Goal: Navigation & Orientation: Find specific page/section

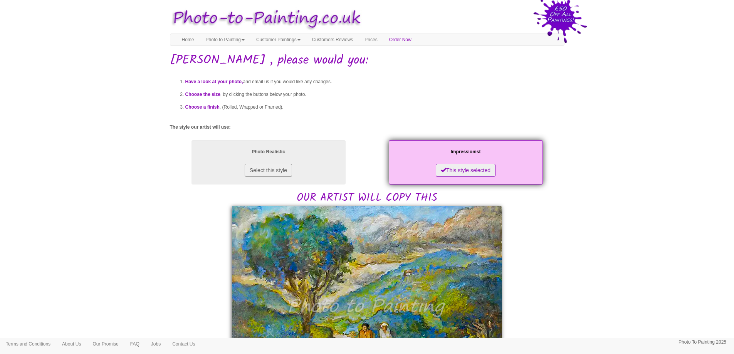
scroll to position [154, 0]
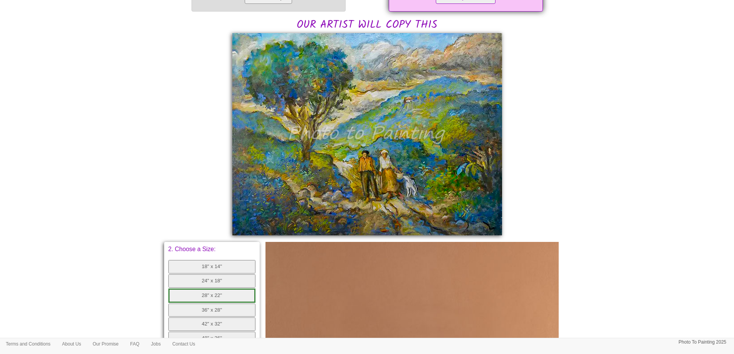
scroll to position [154, 0]
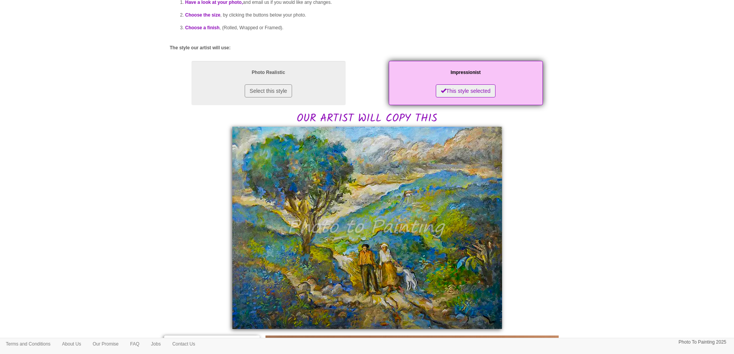
scroll to position [154, 0]
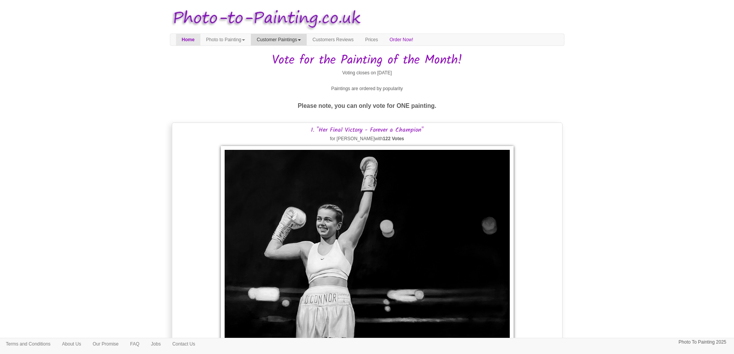
click at [304, 37] on link "Customer Paintings" at bounding box center [279, 40] width 56 height 12
click at [297, 76] on link "Paintings of the Year" at bounding box center [281, 74] width 61 height 10
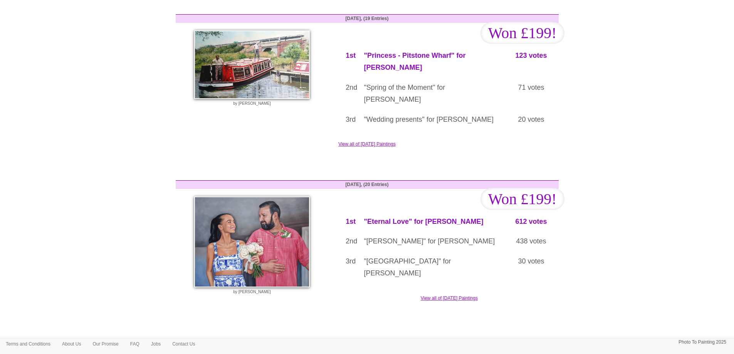
scroll to position [911, 0]
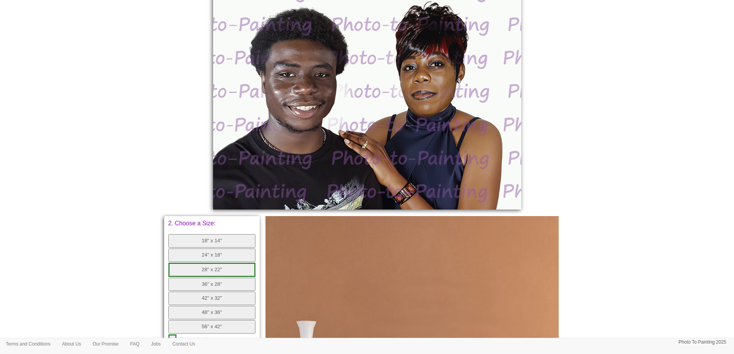
scroll to position [154, 0]
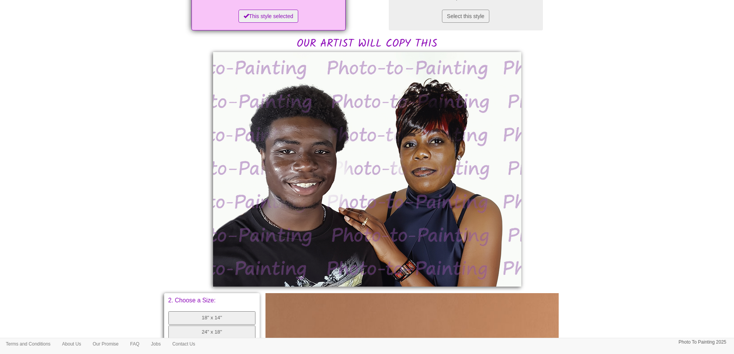
click at [609, 153] on body "Your painting - risk free Toggle navigation Menu Home Photo to Painting Photo t…" at bounding box center [367, 236] width 734 height 772
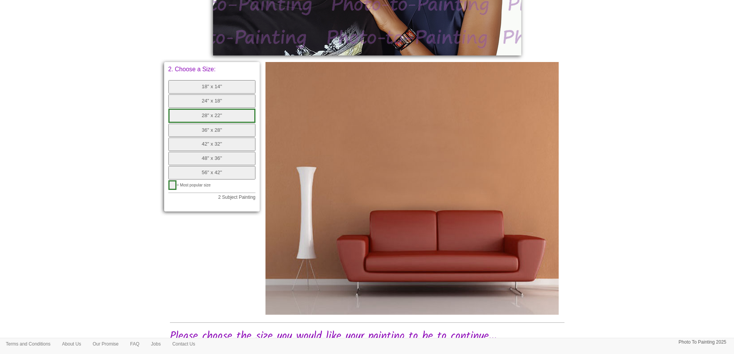
scroll to position [0, 0]
